Goal: Transaction & Acquisition: Obtain resource

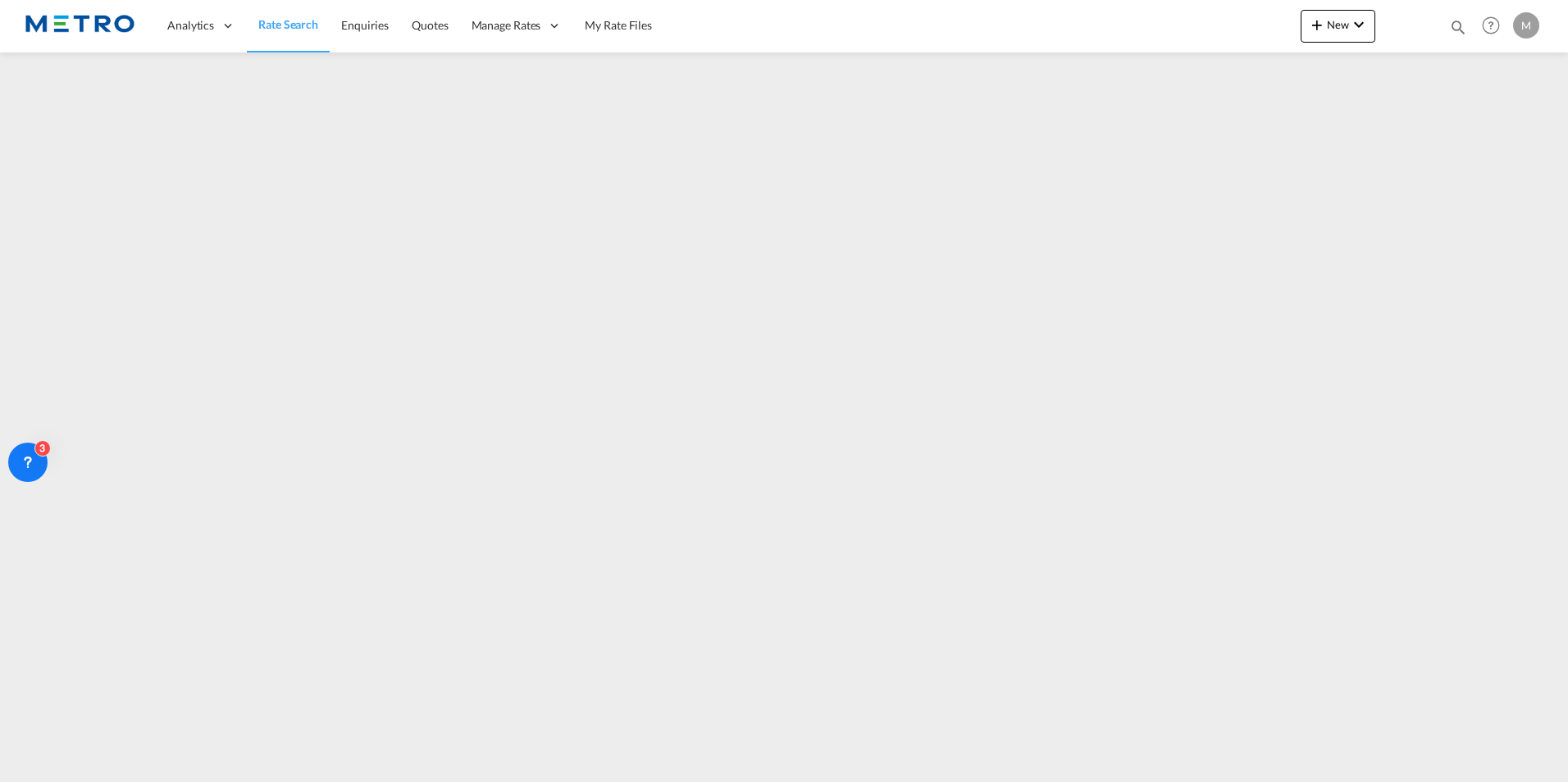
click at [278, 22] on span "Rate Search" at bounding box center [288, 24] width 60 height 14
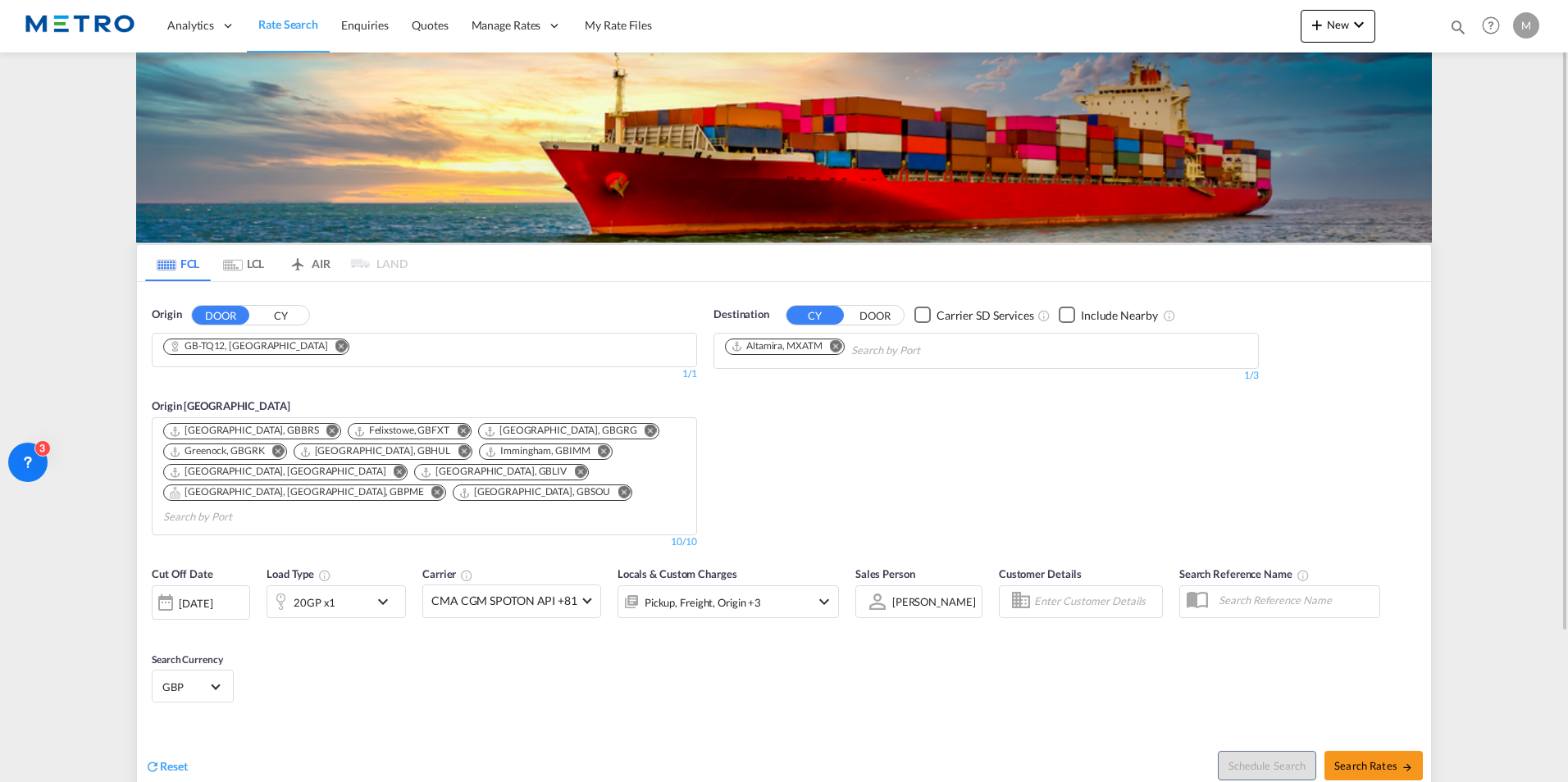
click at [174, 600] on md-input-container "[DATE] [DATE]" at bounding box center [200, 599] width 99 height 33
click at [171, 760] on span "Reset" at bounding box center [174, 766] width 28 height 14
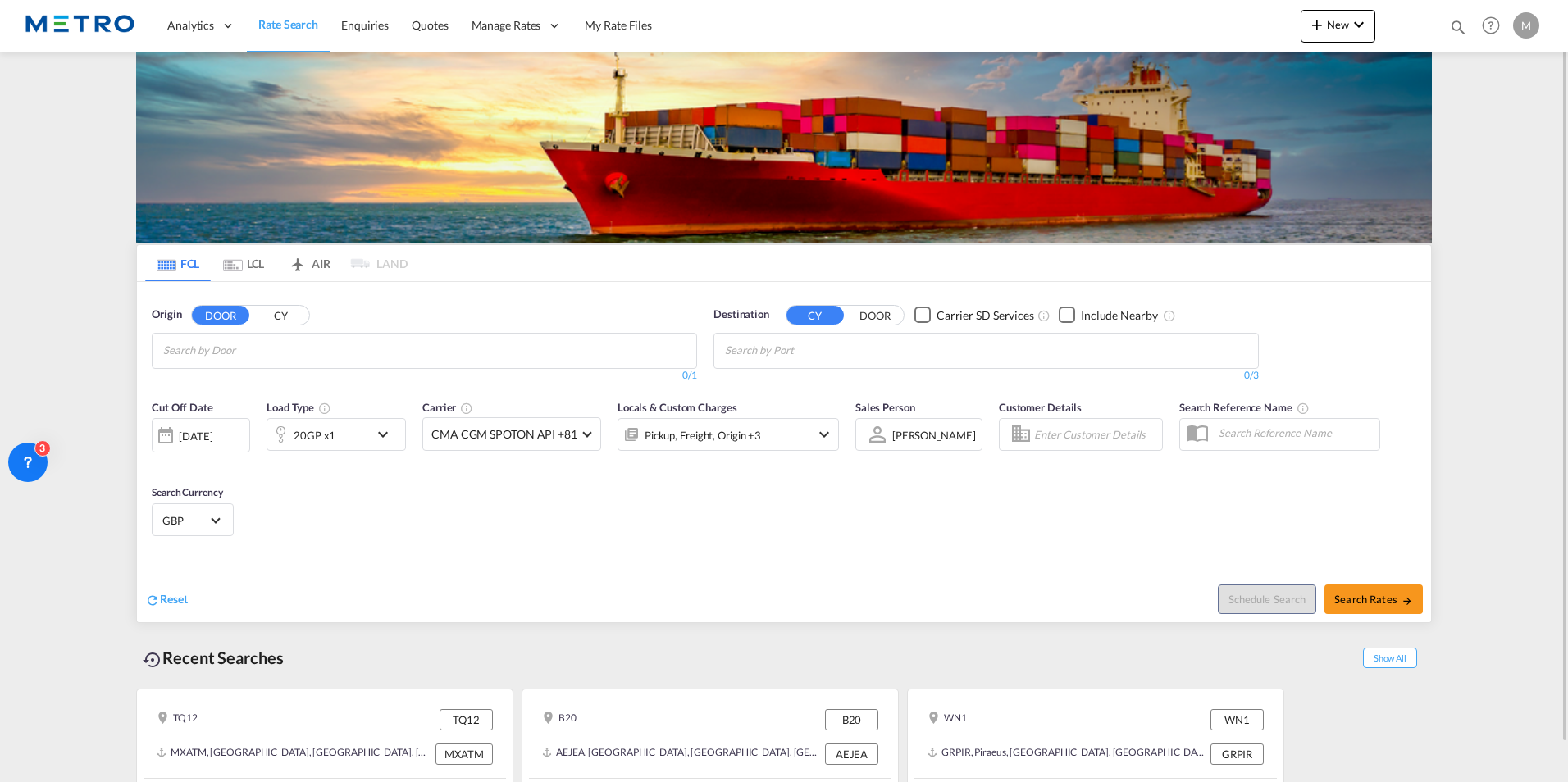
click at [294, 352] on input "Chips input." at bounding box center [241, 351] width 156 height 27
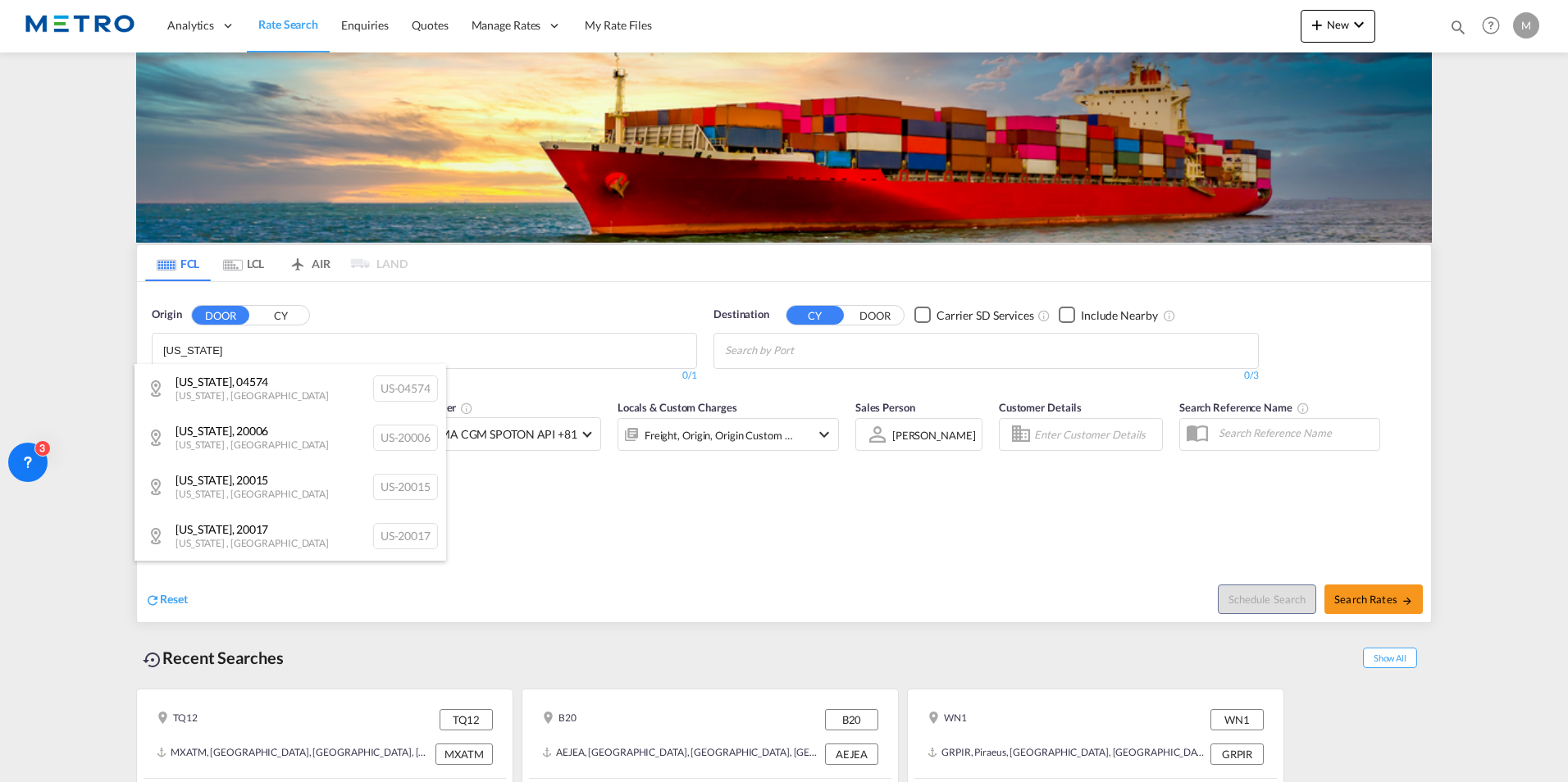
type input "[US_STATE]"
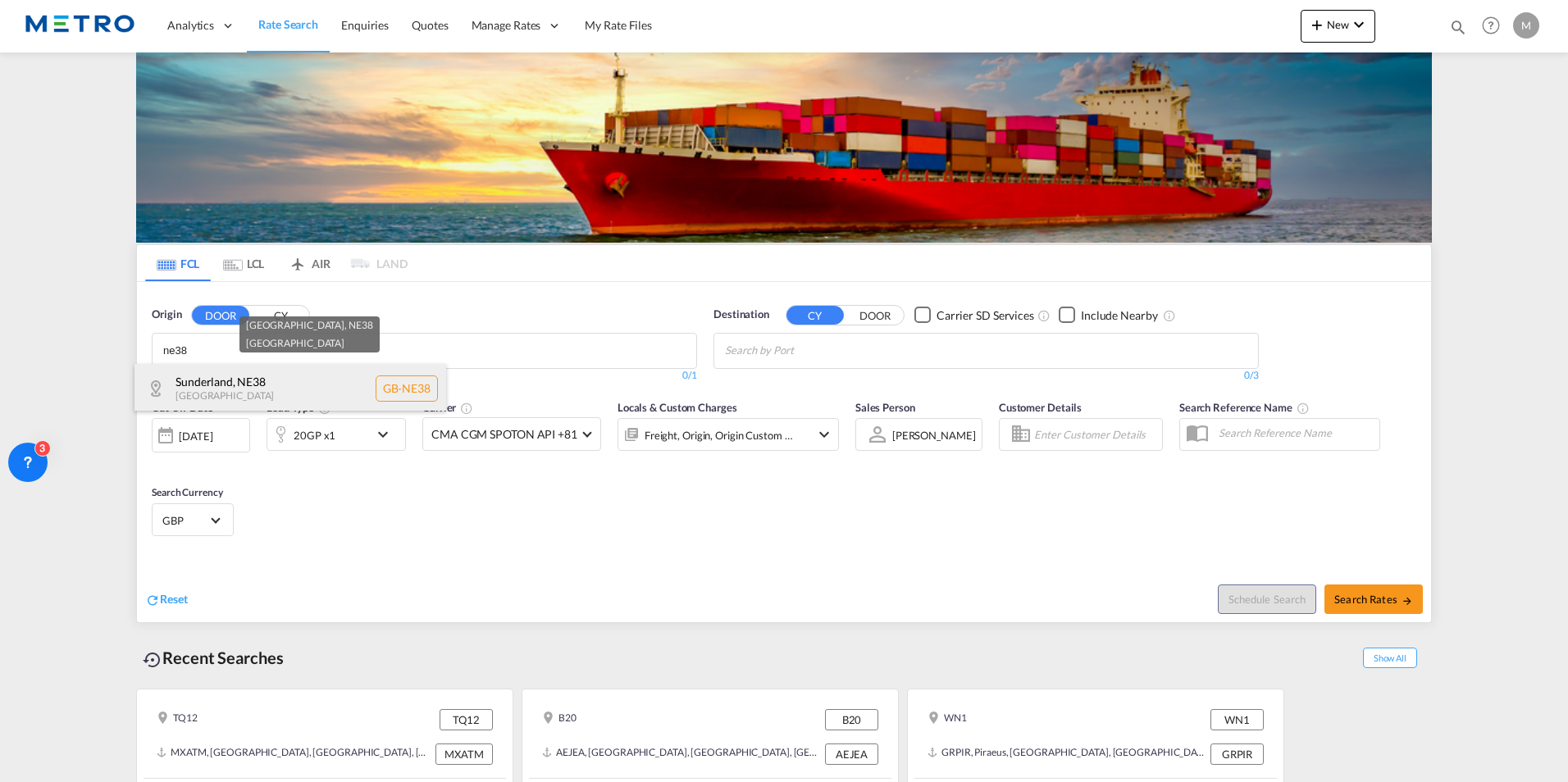
type input "ne38"
click at [335, 373] on div "[GEOGRAPHIC_DATA] , NE38 [GEOGRAPHIC_DATA] [GEOGRAPHIC_DATA]-NE38" at bounding box center [290, 388] width 311 height 49
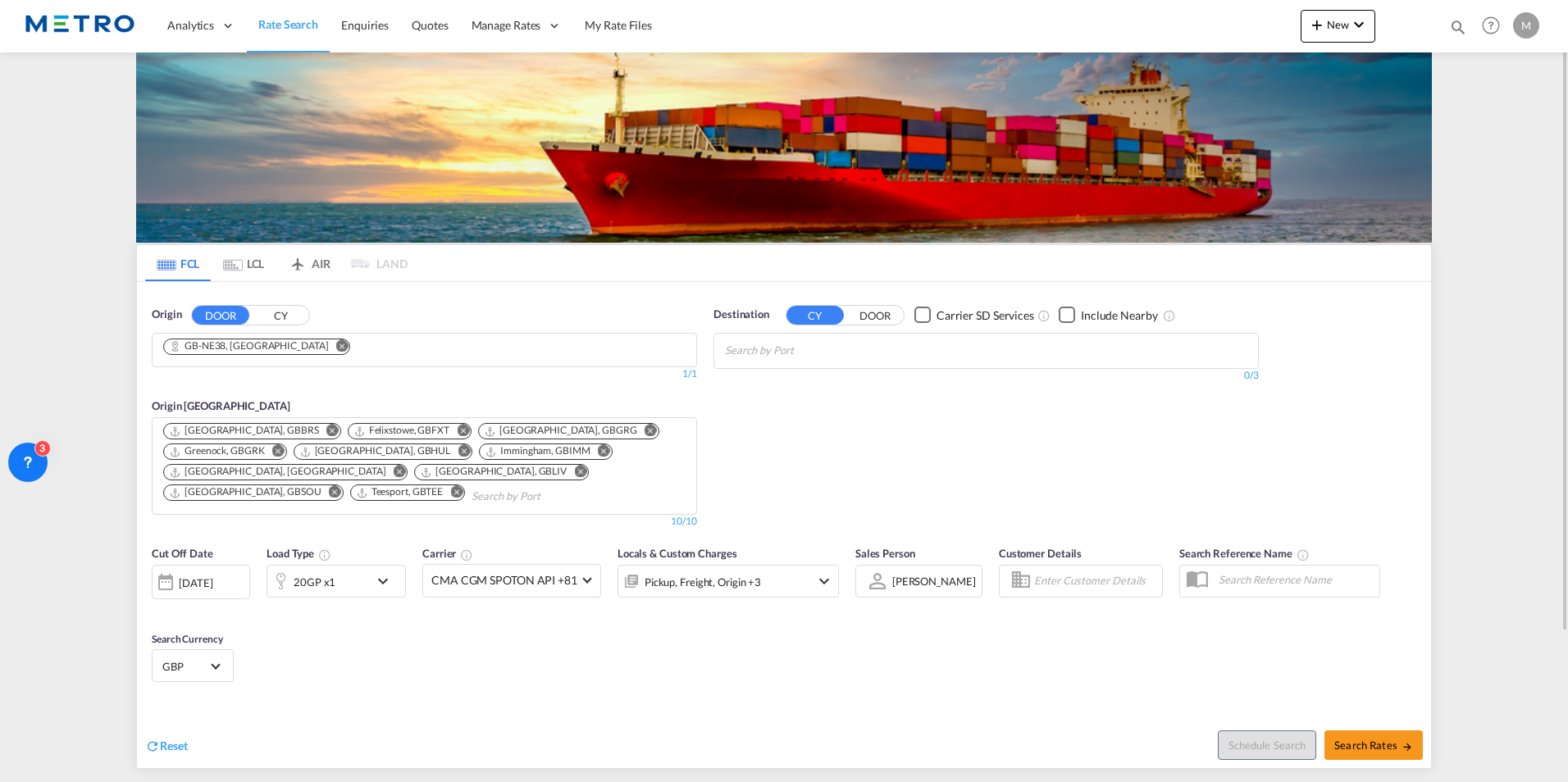
click at [847, 342] on input "Chips input." at bounding box center [803, 351] width 156 height 27
click at [776, 400] on div "No ports matching were found." at bounding box center [852, 385] width 311 height 44
click at [374, 602] on div "Cut Off Date [DATE] [DATE] Load Type 20GP x1 Carrier CMA CGM SPOTON API +81 Onl…" at bounding box center [495, 579] width 687 height 69
click at [379, 592] on div "20GP x1" at bounding box center [336, 582] width 139 height 33
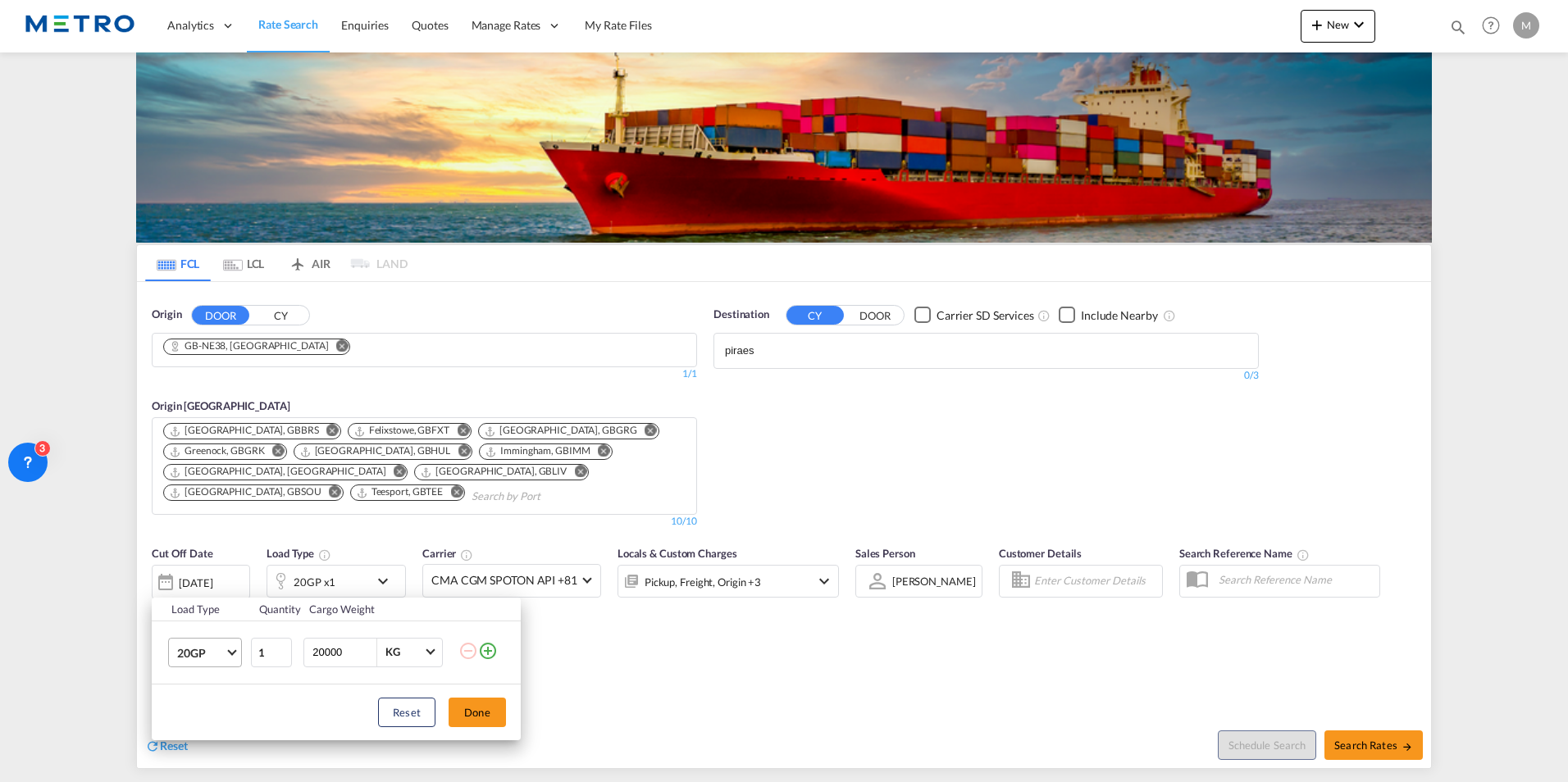
click at [236, 664] on md-select-value "20GP" at bounding box center [208, 653] width 65 height 28
drag, startPoint x: 223, startPoint y: 660, endPoint x: 323, endPoint y: 700, distance: 107.7
click at [222, 661] on md-option "40HC" at bounding box center [220, 664] width 112 height 40
click at [485, 712] on button "Done" at bounding box center [476, 712] width 57 height 30
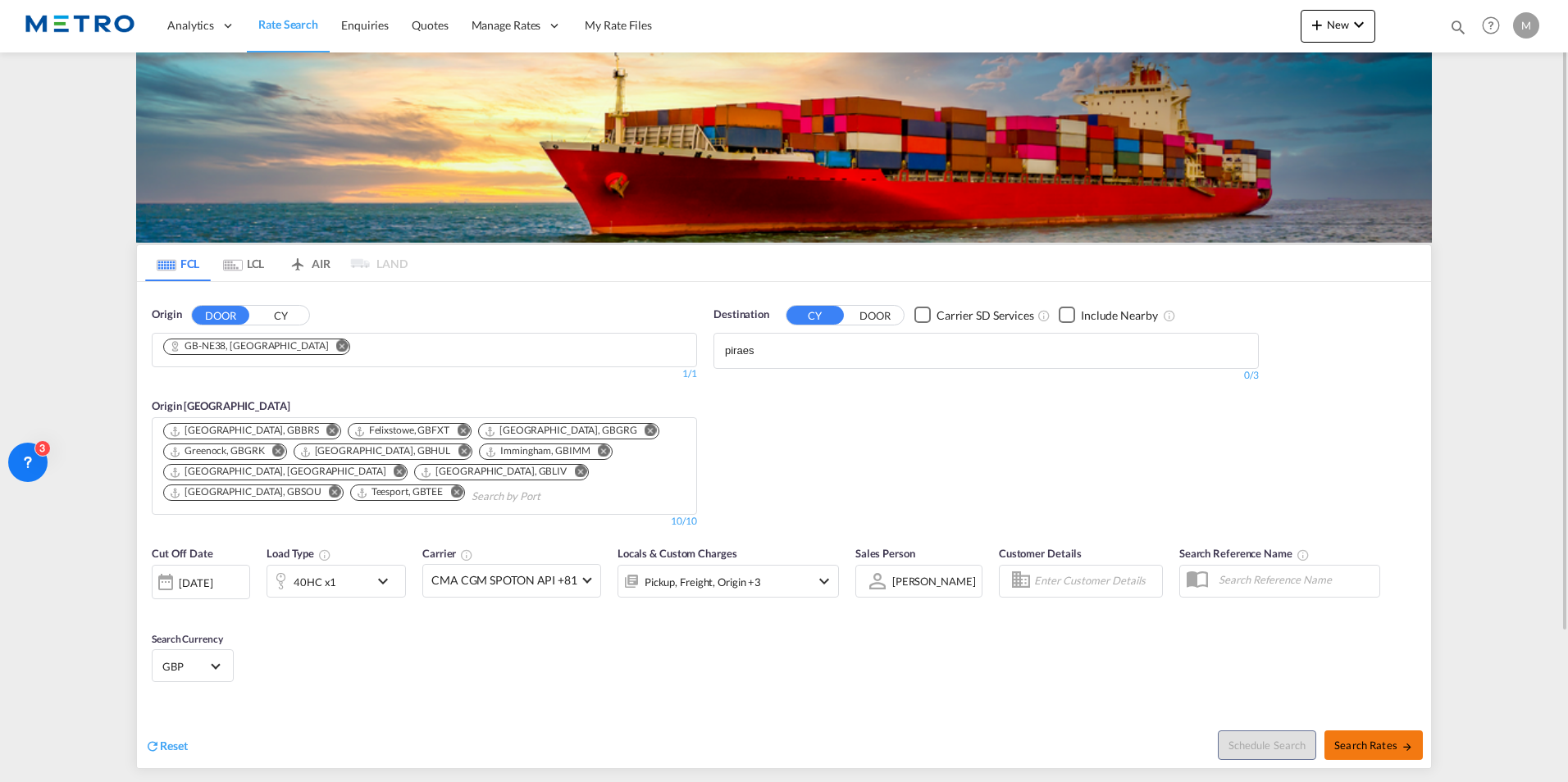
click at [1406, 753] on md-icon "icon-arrow-right" at bounding box center [1407, 747] width 12 height 12
click at [826, 351] on input "piraes" at bounding box center [803, 351] width 156 height 27
click at [827, 351] on input "piraes" at bounding box center [803, 351] width 156 height 27
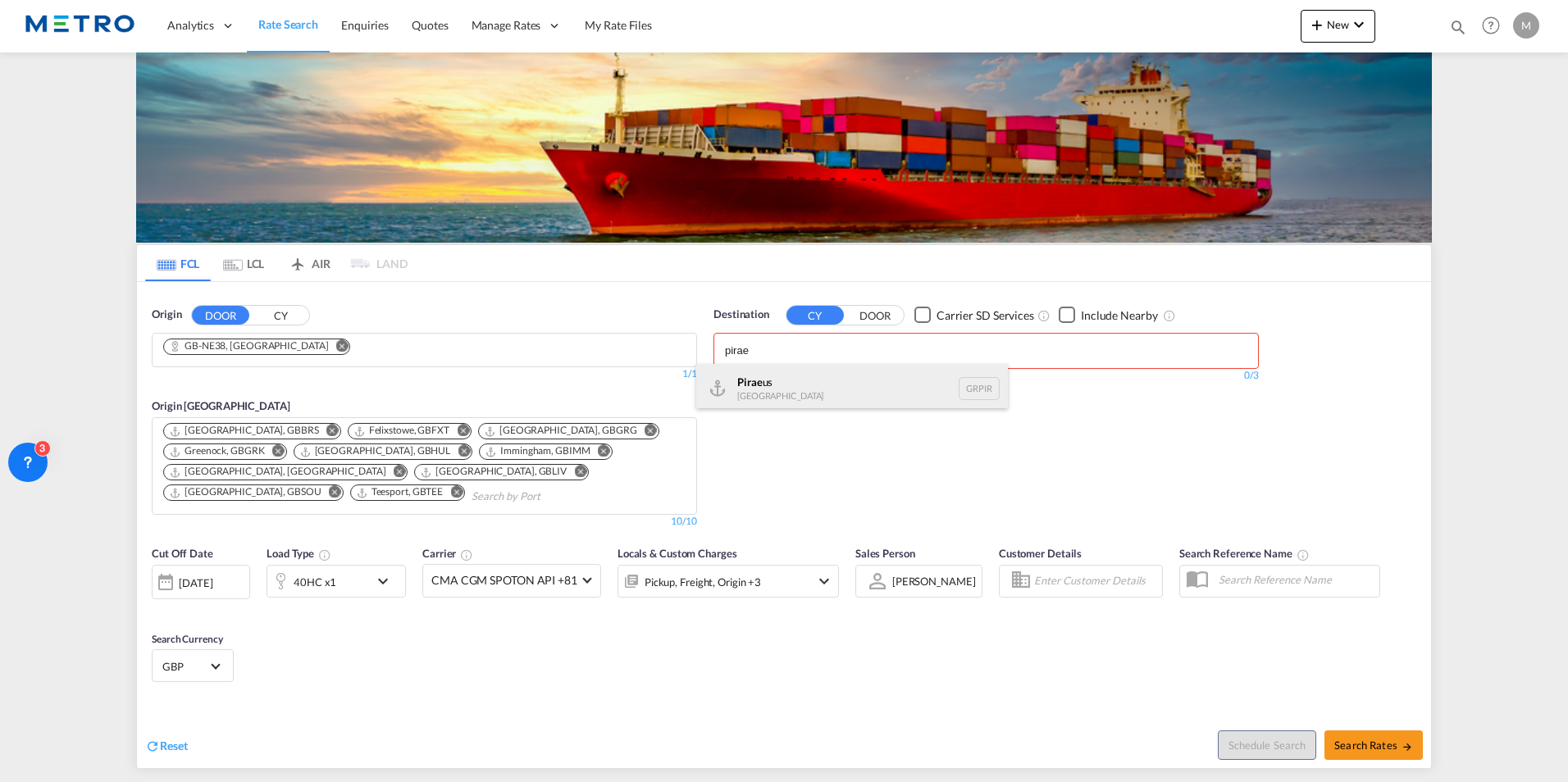
type input "pirae"
click at [825, 380] on div "Pirae us [GEOGRAPHIC_DATA] GRPIR" at bounding box center [852, 388] width 311 height 49
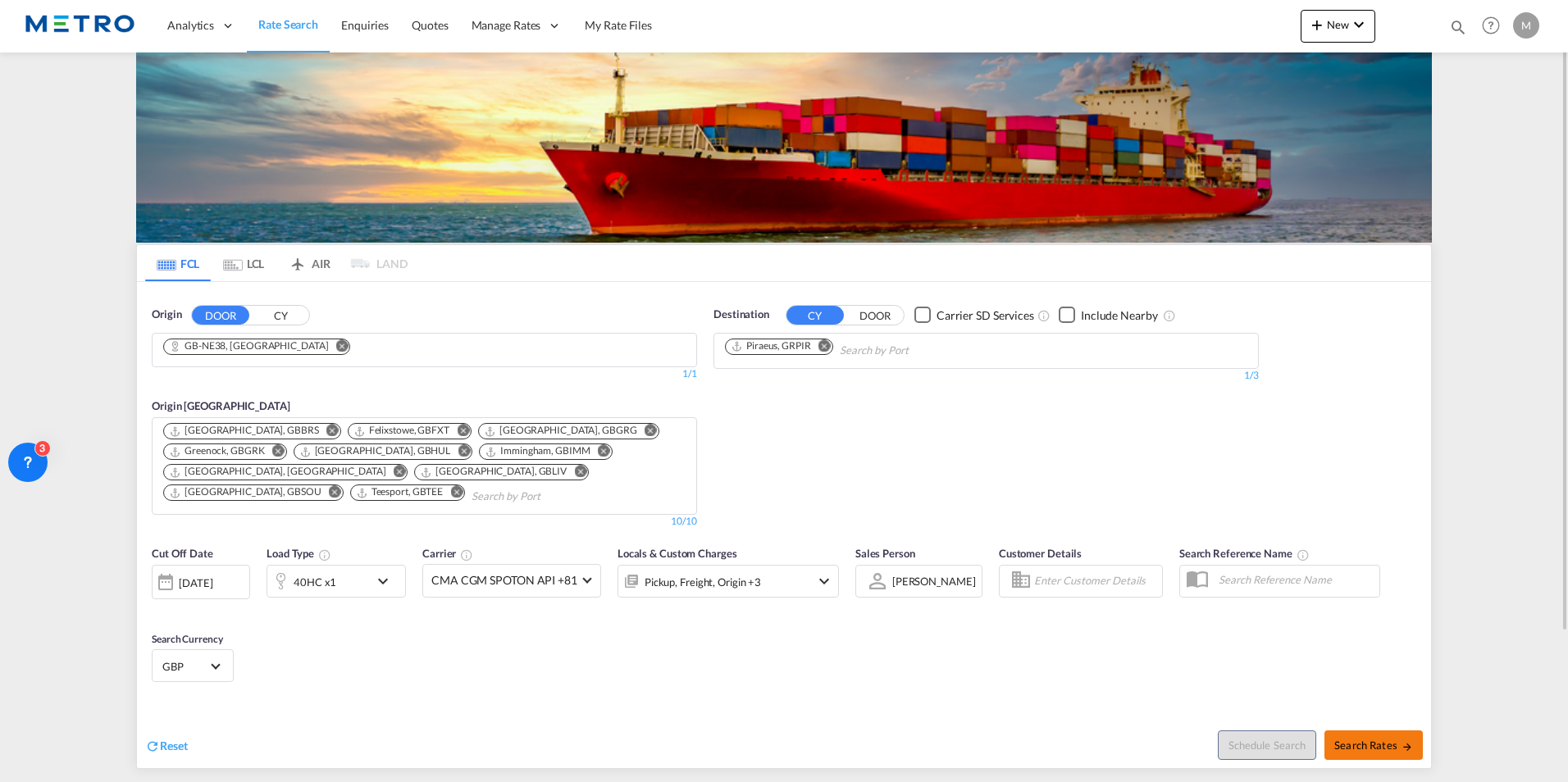
click at [1372, 737] on button "Search Rates" at bounding box center [1373, 746] width 99 height 30
type input "NE38 to GRPIR / [DATE]"
